Goal: Transaction & Acquisition: Purchase product/service

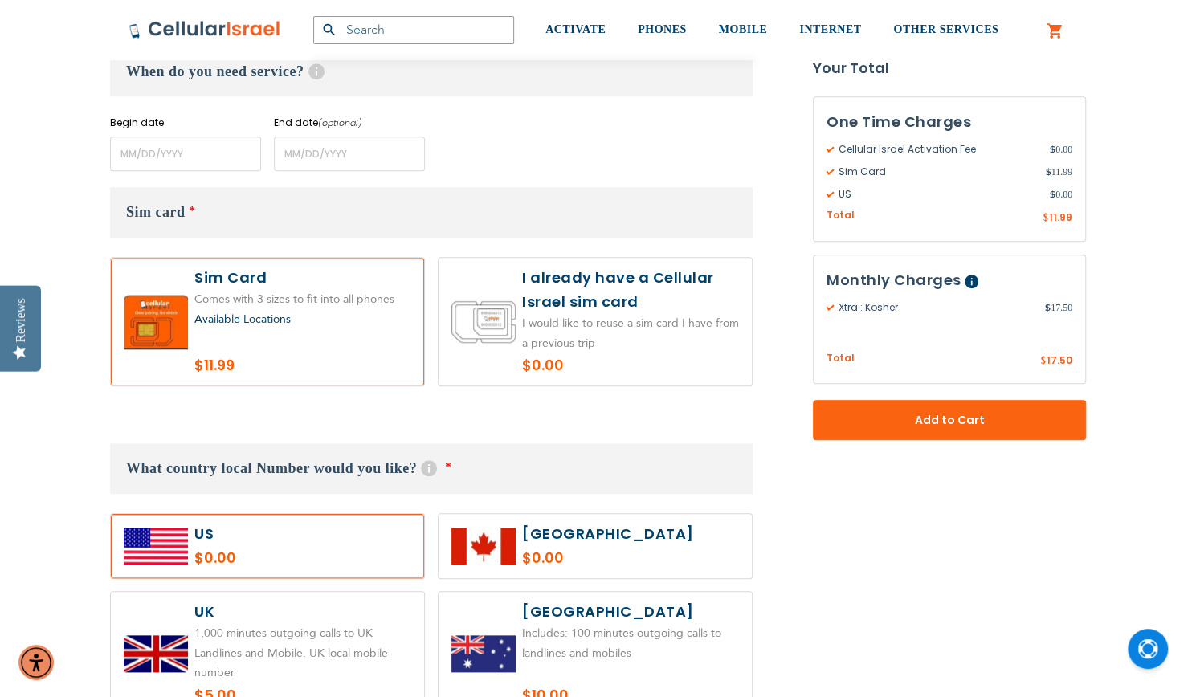
scroll to position [743, 0]
click at [615, 323] on label at bounding box center [595, 323] width 313 height 128
radio input "true"
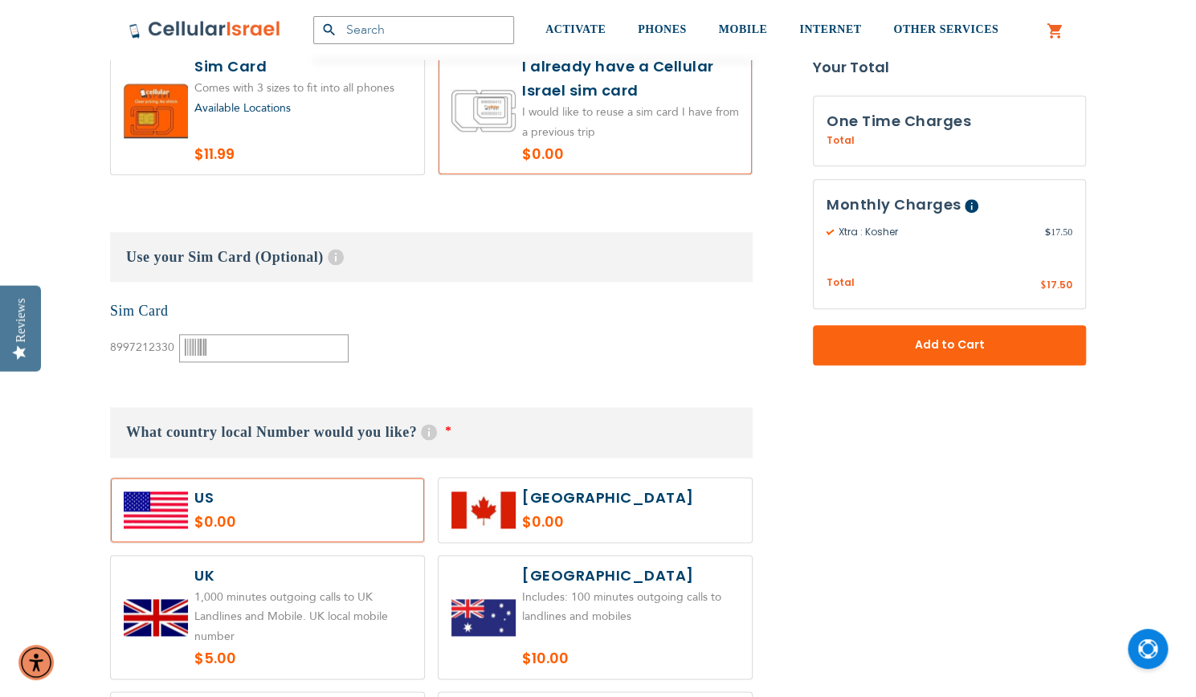
scroll to position [1035, 0]
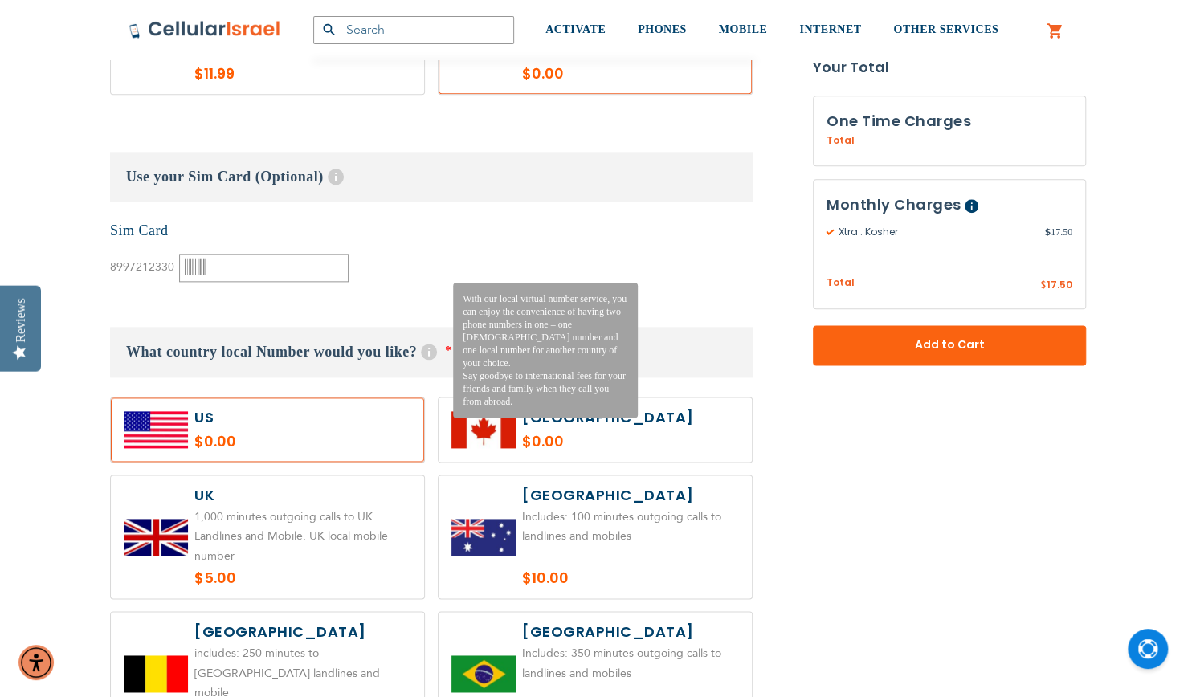
click at [427, 352] on span "Help" at bounding box center [429, 352] width 16 height 16
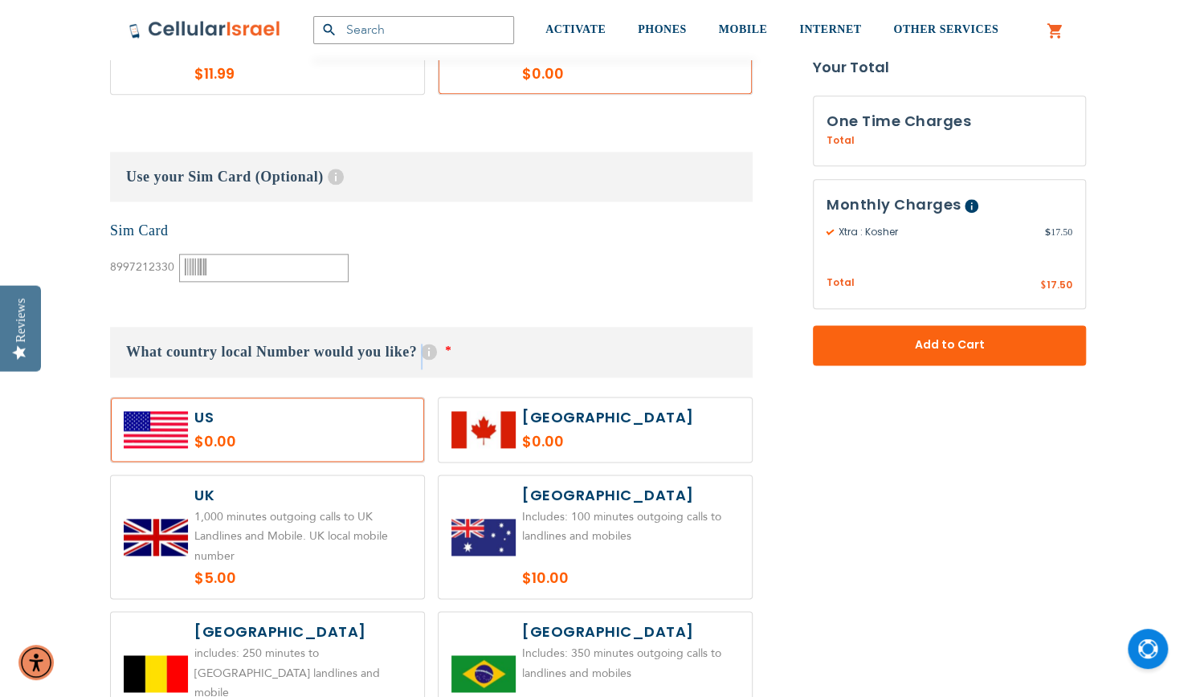
drag, startPoint x: 427, startPoint y: 352, endPoint x: 421, endPoint y: 288, distance: 63.8
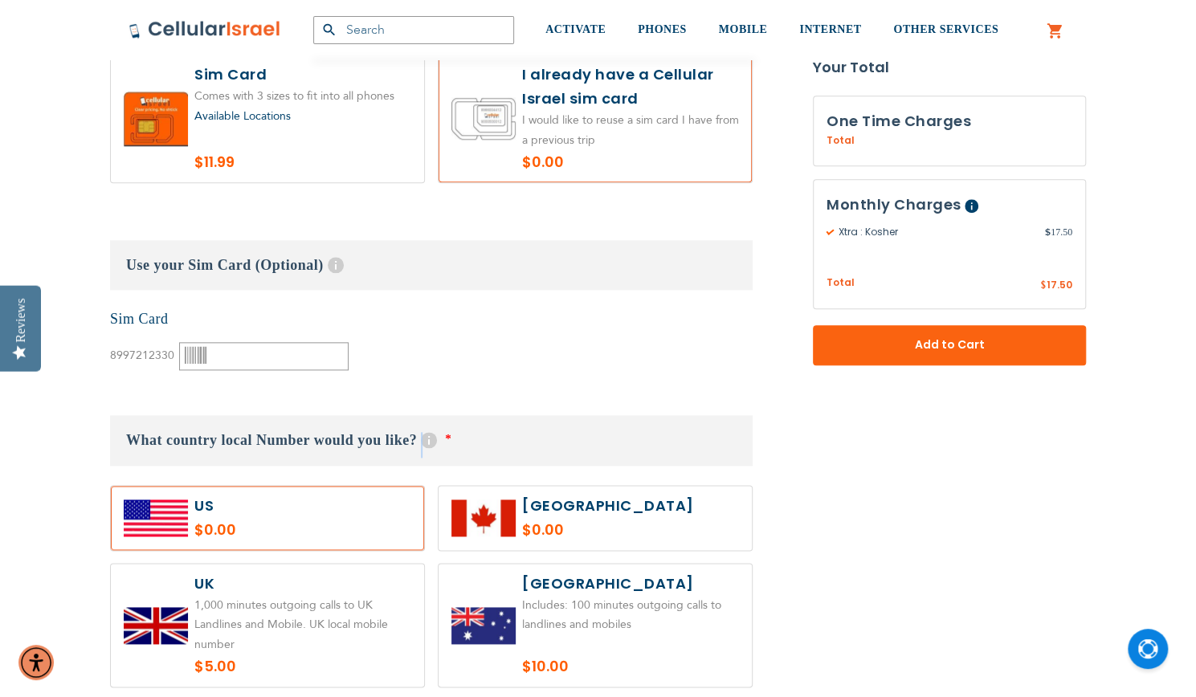
scroll to position [946, 0]
click at [259, 348] on input "text" at bounding box center [263, 357] width 169 height 28
type input "0"
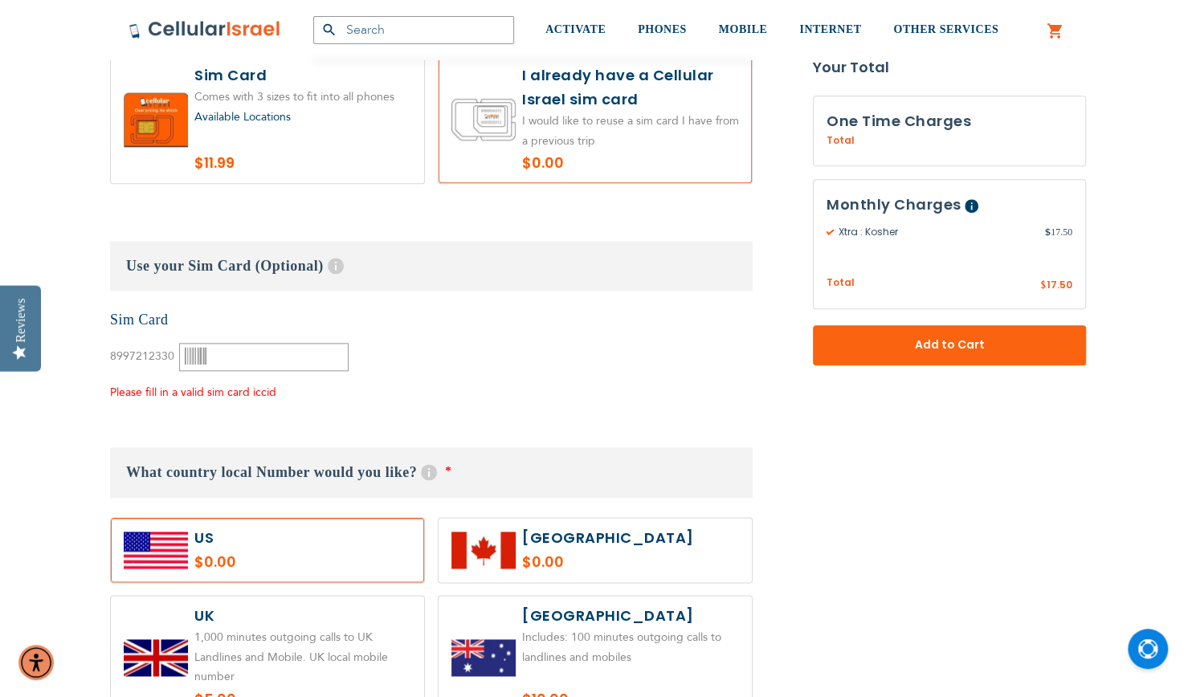
click at [226, 354] on input "text" at bounding box center [263, 357] width 169 height 28
type input "0003564176"
click at [390, 394] on div "None Sim Card 8997212330" at bounding box center [431, 356] width 642 height 92
click at [315, 359] on input "0003564176" at bounding box center [263, 357] width 169 height 28
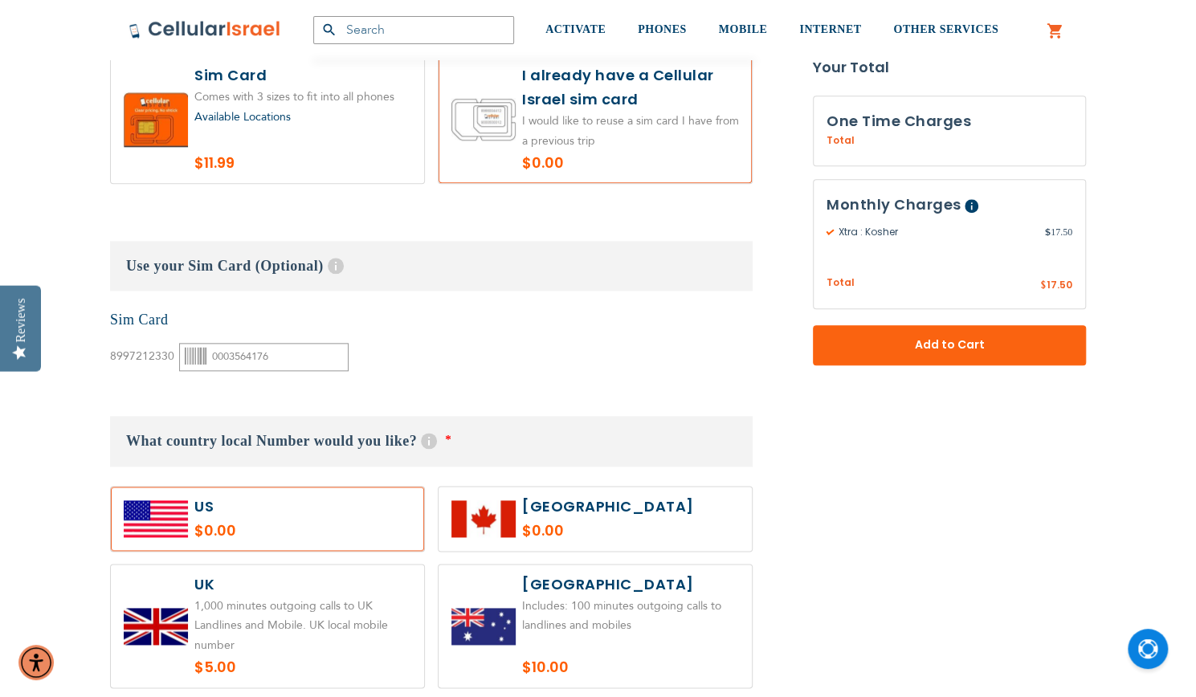
click at [285, 521] on label at bounding box center [267, 519] width 313 height 64
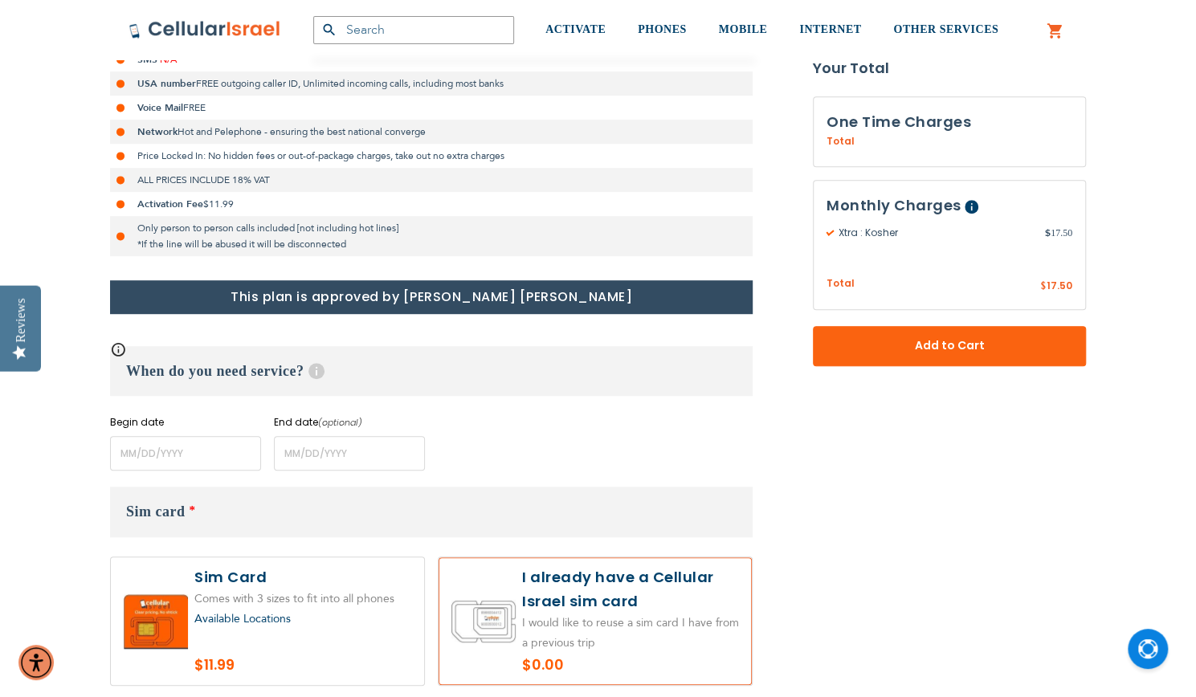
scroll to position [445, 0]
click at [179, 460] on input "name" at bounding box center [185, 452] width 151 height 35
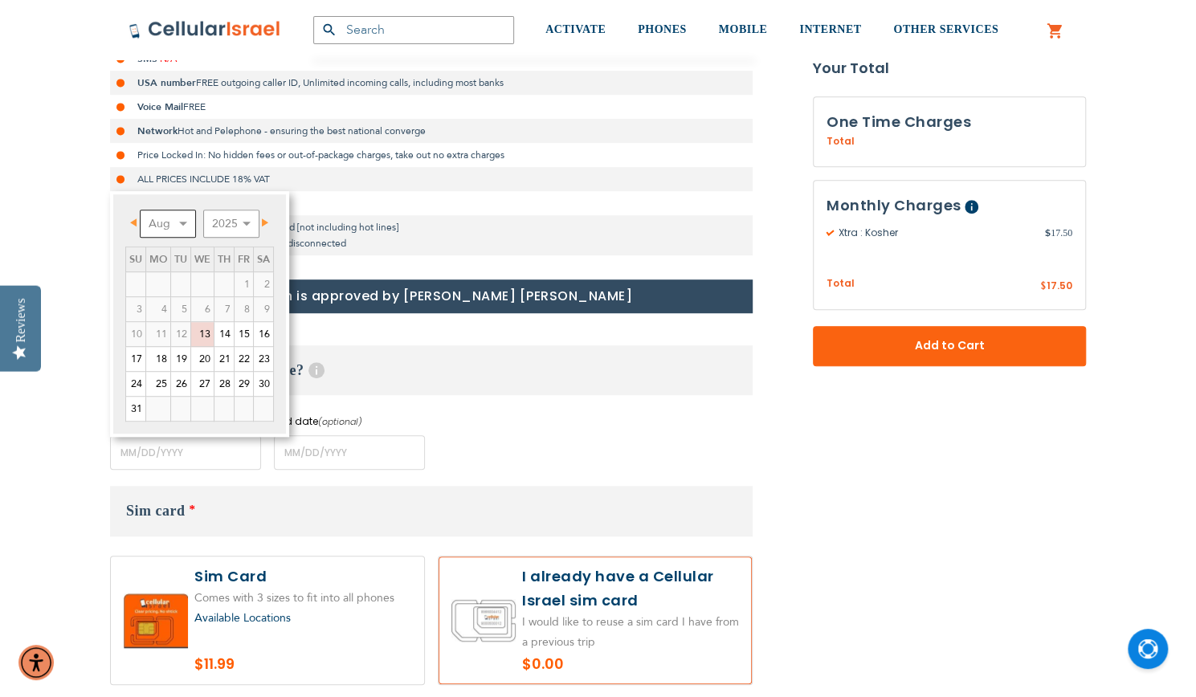
click at [185, 221] on select "Aug Sep Oct Nov Dec" at bounding box center [168, 224] width 56 height 28
click at [206, 283] on link "3" at bounding box center [202, 284] width 22 height 24
type input "[DATE]"
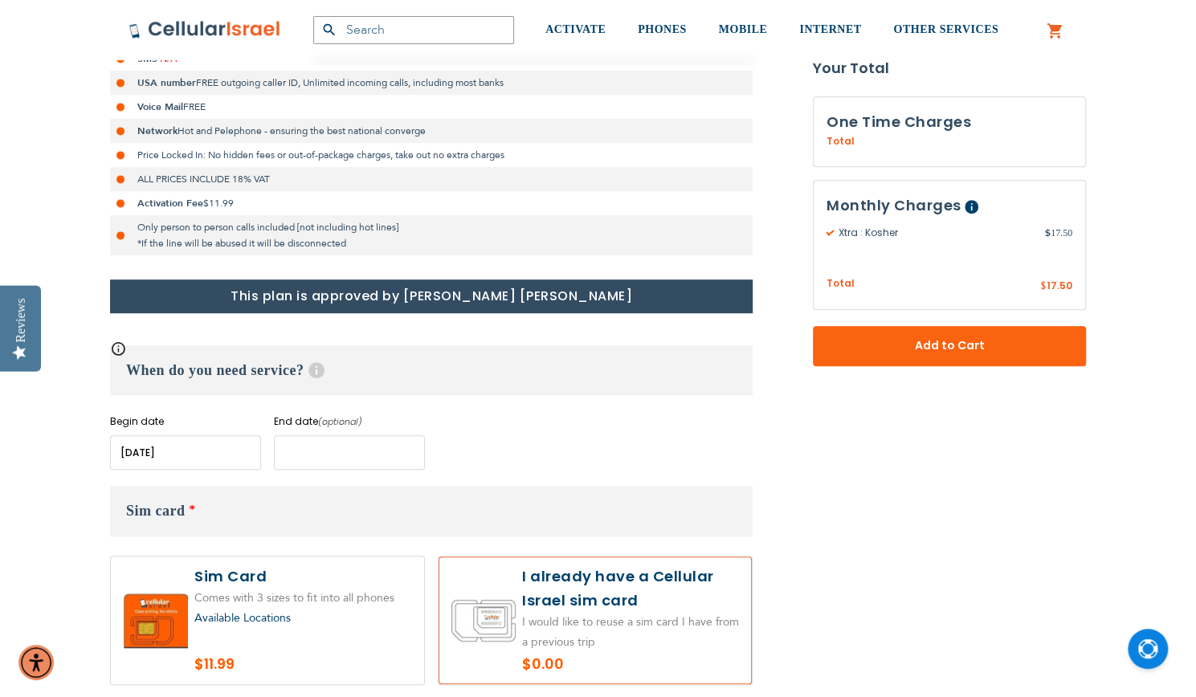
click at [320, 447] on input "name" at bounding box center [349, 452] width 151 height 35
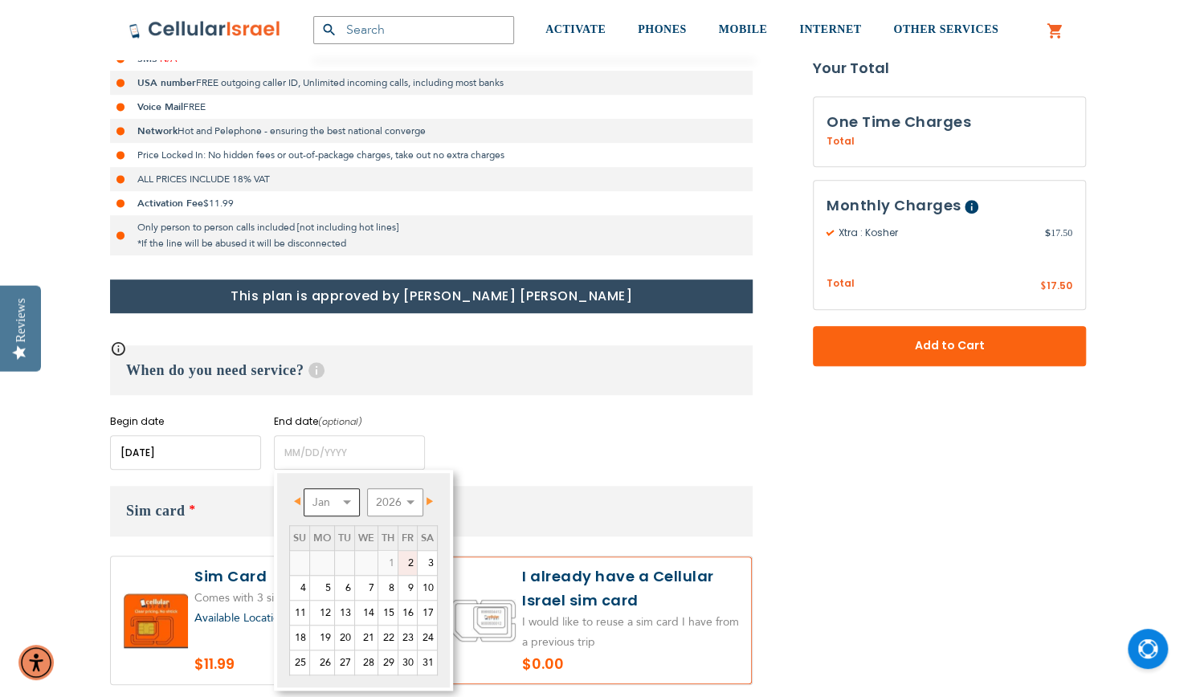
click at [332, 502] on select "Jan Feb Mar Apr May Jun [DATE] Aug Sep Oct Nov Dec" at bounding box center [332, 502] width 56 height 28
click at [402, 496] on select "2026 2027 2028 2029 2030 2031 2032 2033 2034 2035 2036" at bounding box center [395, 502] width 56 height 28
click at [327, 589] on link "8" at bounding box center [322, 588] width 24 height 24
type input "[DATE]"
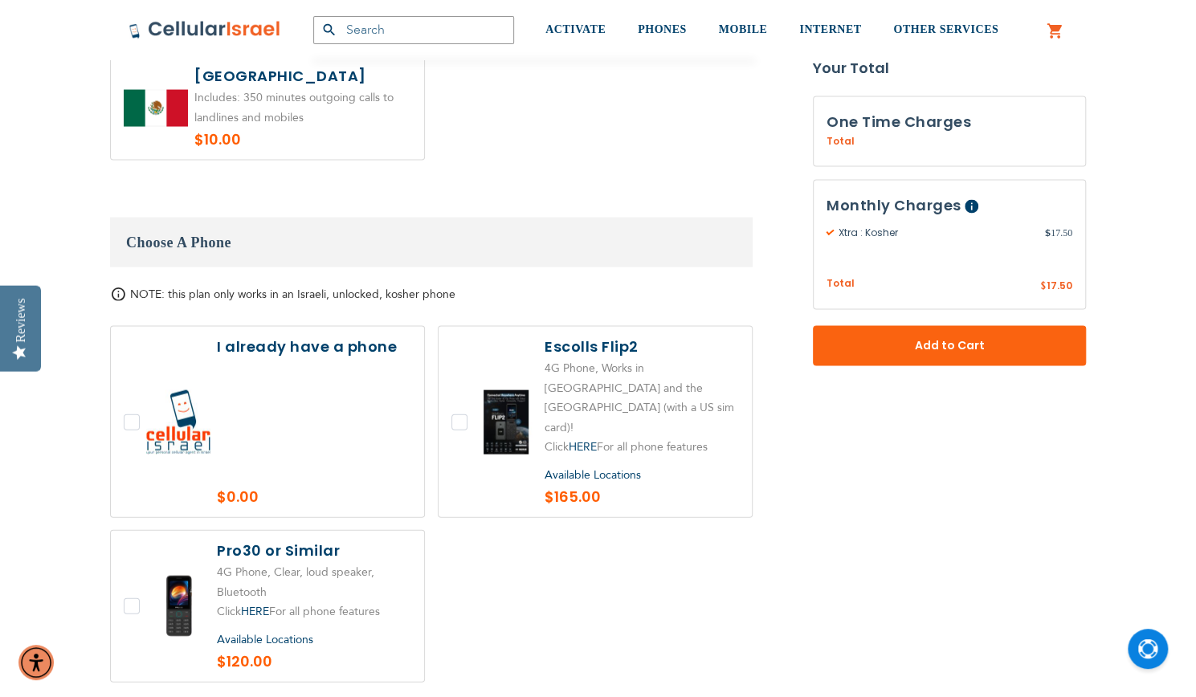
scroll to position [1870, 0]
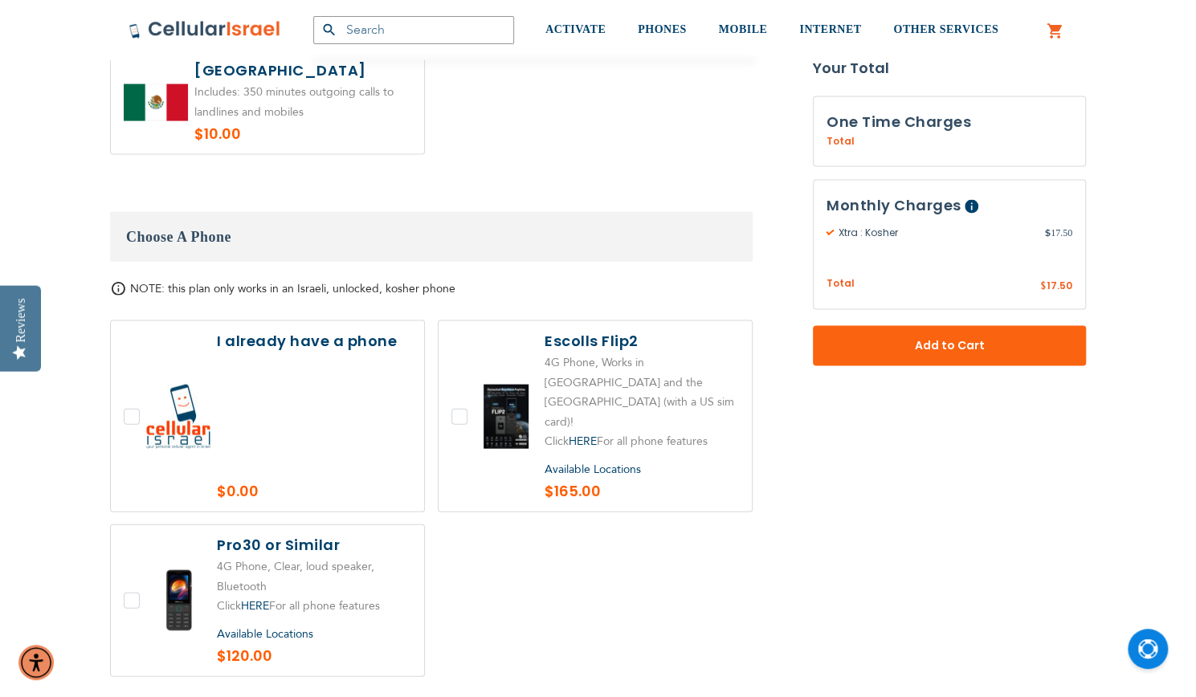
click at [128, 369] on label at bounding box center [267, 416] width 313 height 190
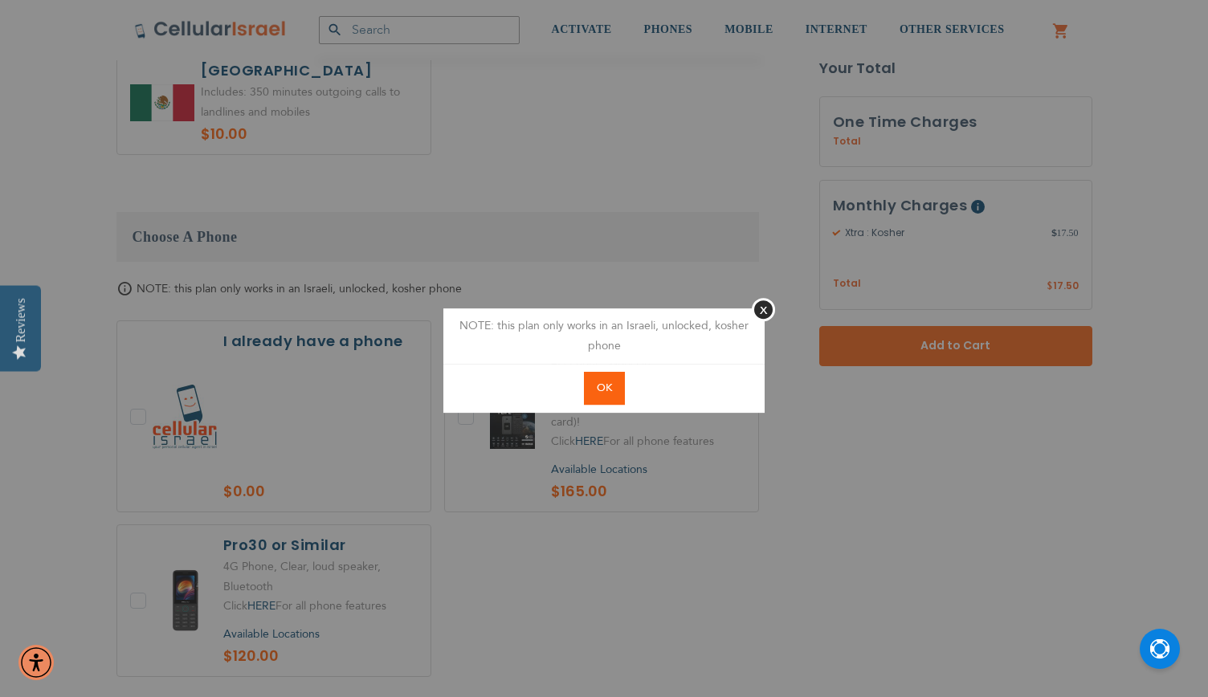
click at [610, 390] on span "OK" at bounding box center [604, 388] width 15 height 14
checkbox input "true"
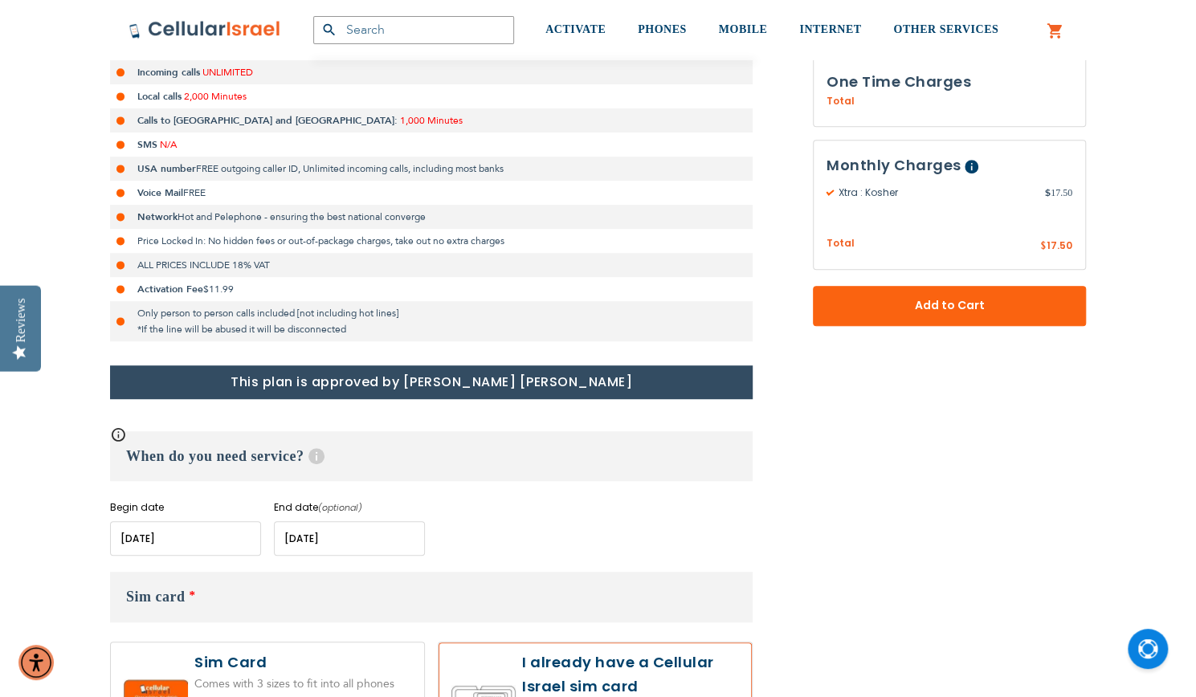
scroll to position [361, 0]
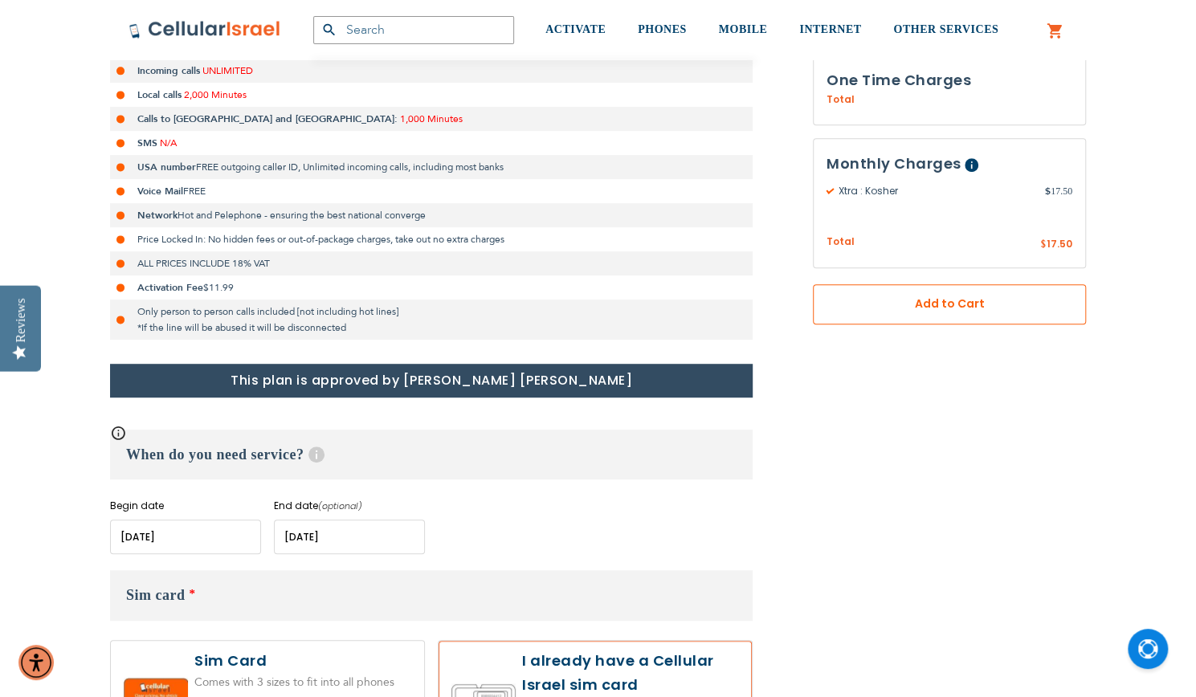
click at [954, 312] on button "Add to Cart" at bounding box center [949, 304] width 273 height 40
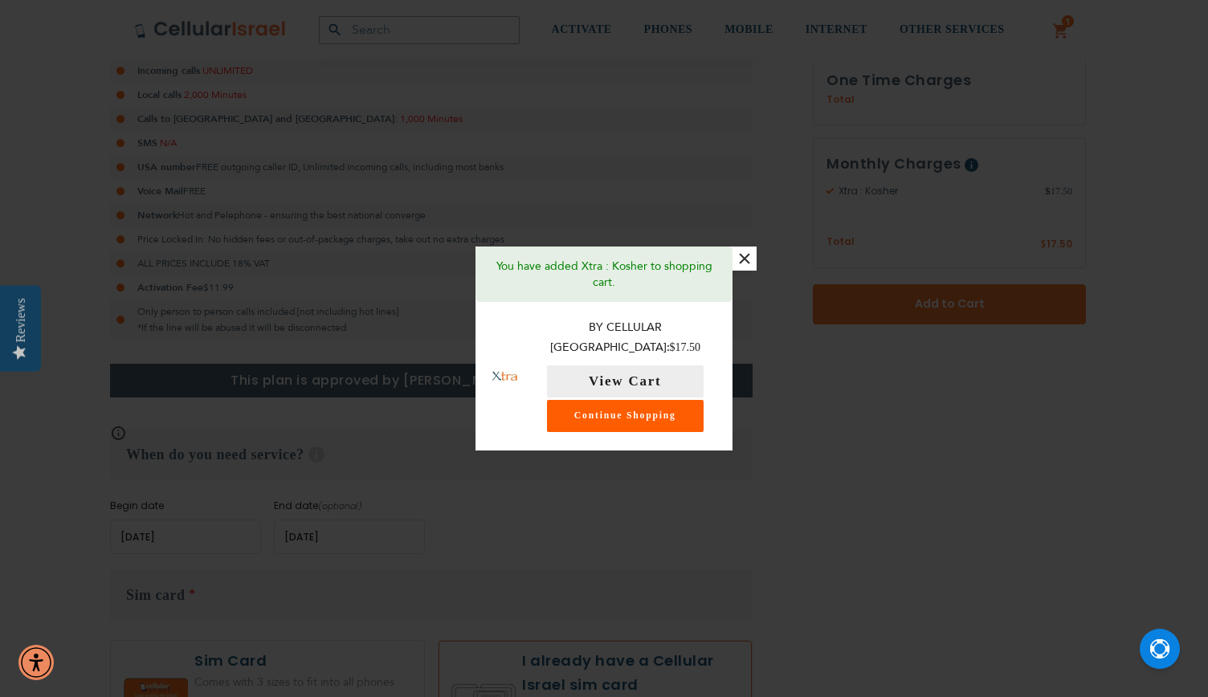
click at [665, 411] on link "Continue Shopping" at bounding box center [625, 416] width 157 height 32
